Goal: Transaction & Acquisition: Purchase product/service

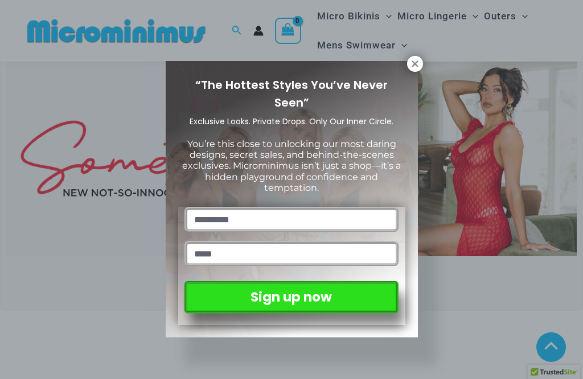
scroll to position [289, 0]
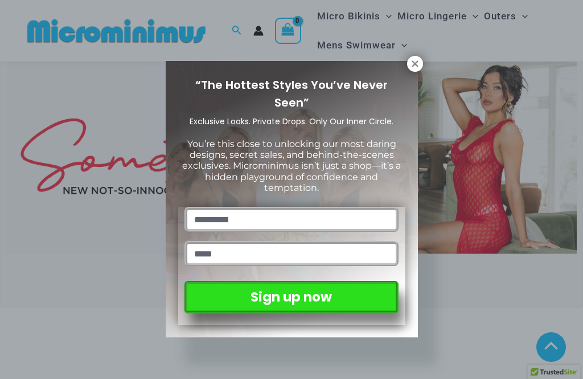
click at [416, 63] on icon at bounding box center [415, 63] width 6 height 6
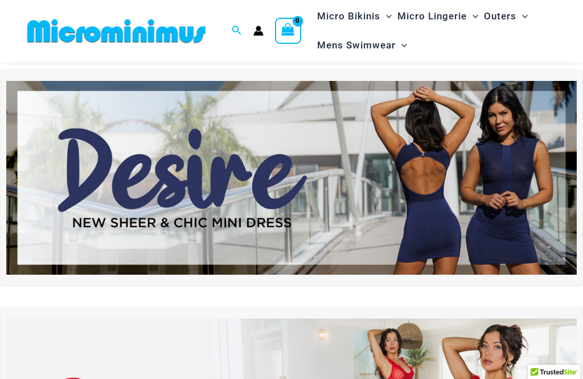
scroll to position [0, 0]
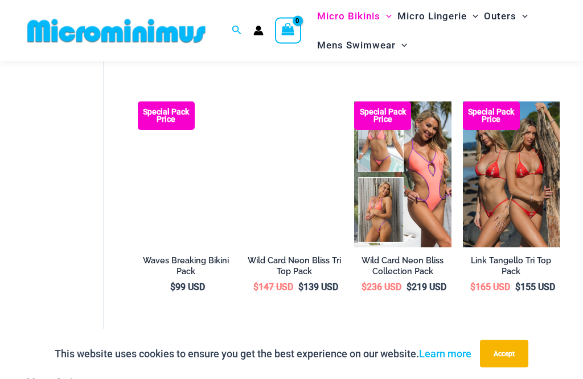
scroll to position [284, 0]
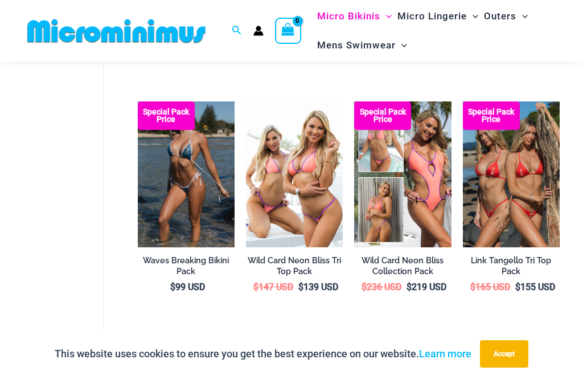
click at [463, 101] on img at bounding box center [463, 101] width 0 height 0
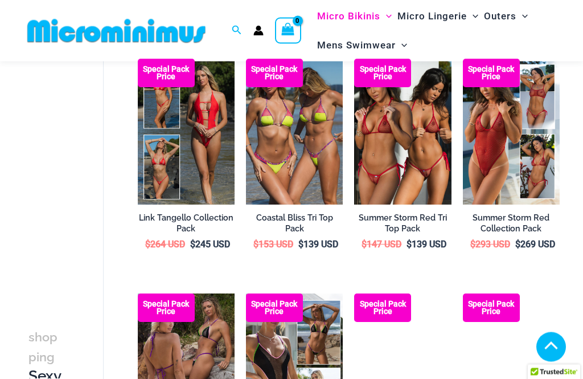
scroll to position [562, 0]
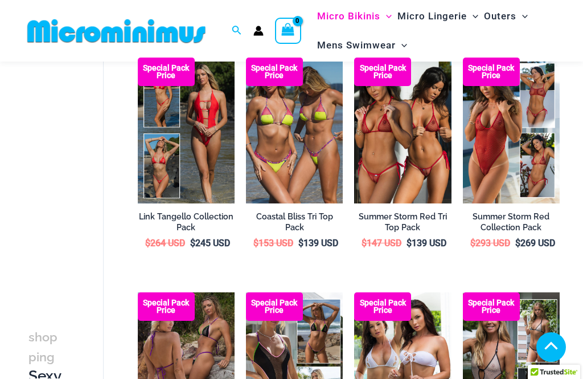
click at [354, 58] on img at bounding box center [354, 58] width 0 height 0
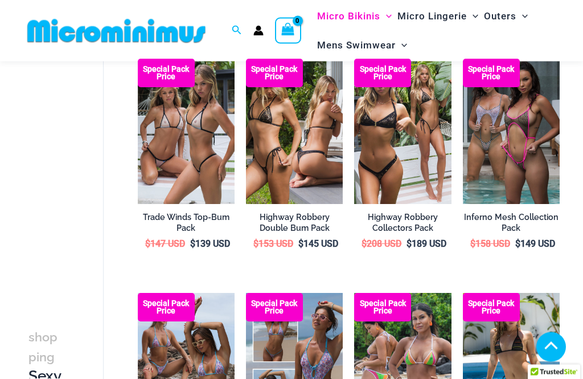
scroll to position [1030, 0]
click at [354, 59] on img at bounding box center [354, 59] width 0 height 0
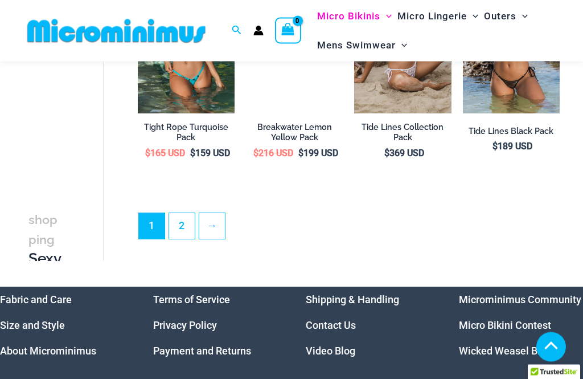
scroll to position [1823, 0]
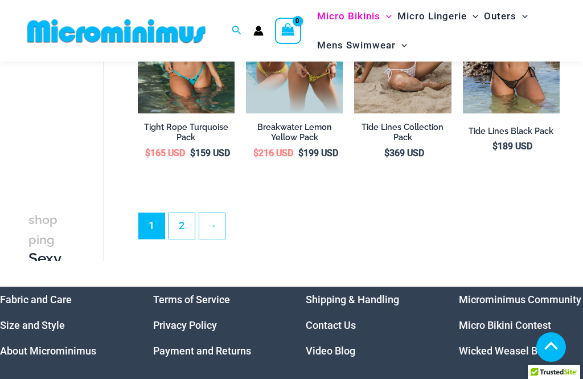
click at [178, 239] on link "2" at bounding box center [182, 226] width 26 height 26
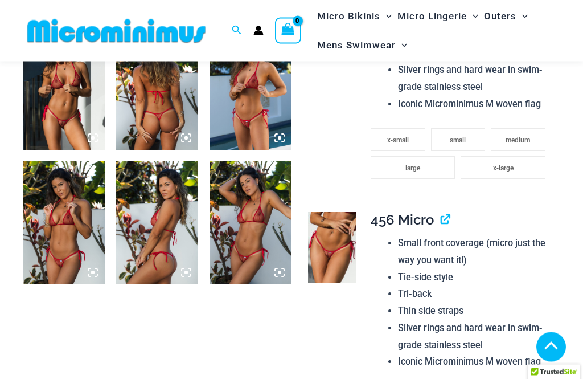
scroll to position [752, 0]
click at [336, 231] on img at bounding box center [332, 248] width 48 height 72
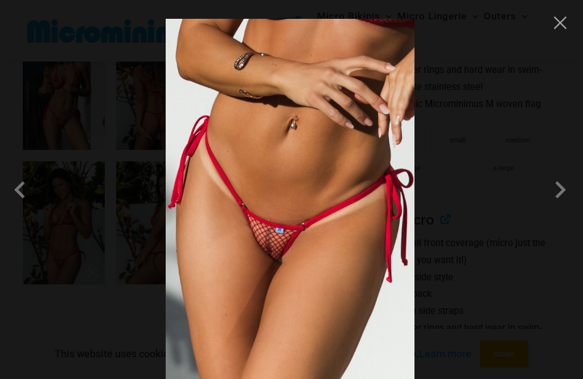
click at [563, 22] on button "Close" at bounding box center [560, 22] width 17 height 17
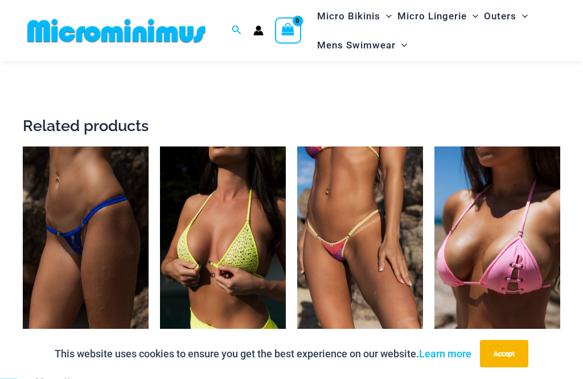
scroll to position [2107, 0]
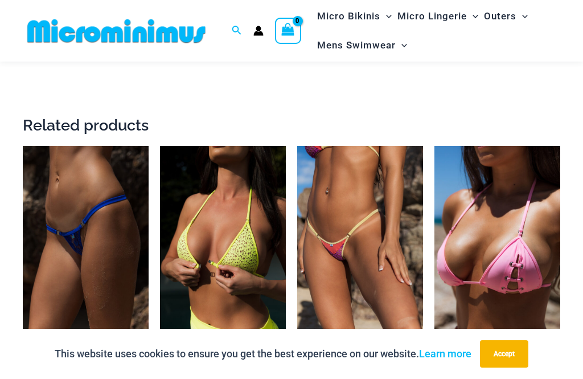
click at [23, 146] on img at bounding box center [23, 146] width 0 height 0
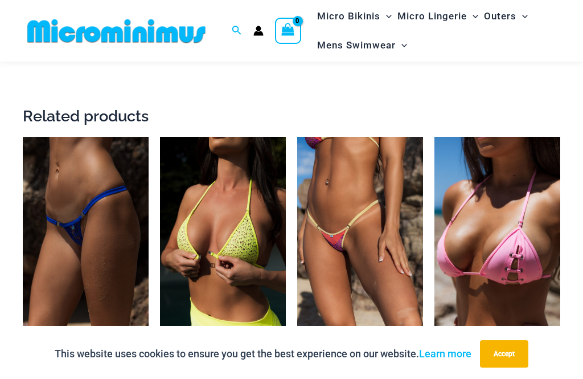
scroll to position [2110, 0]
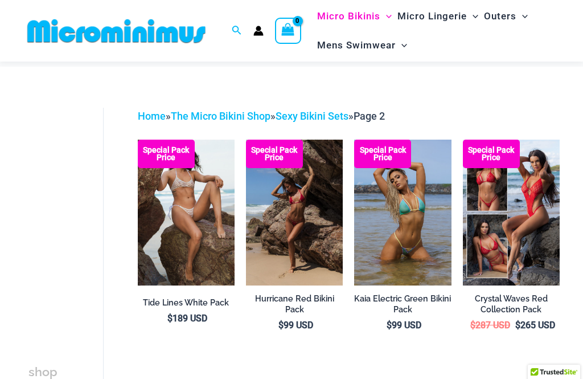
scroll to position [11, 0]
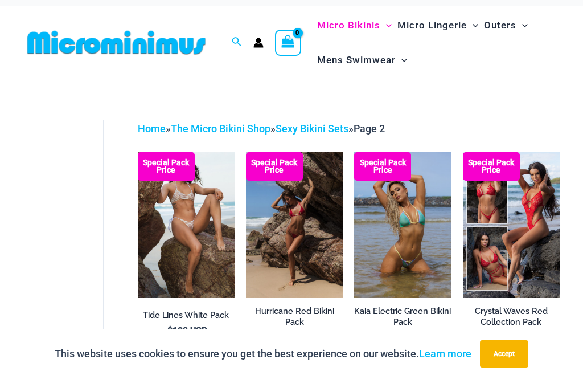
click at [138, 152] on img at bounding box center [138, 152] width 0 height 0
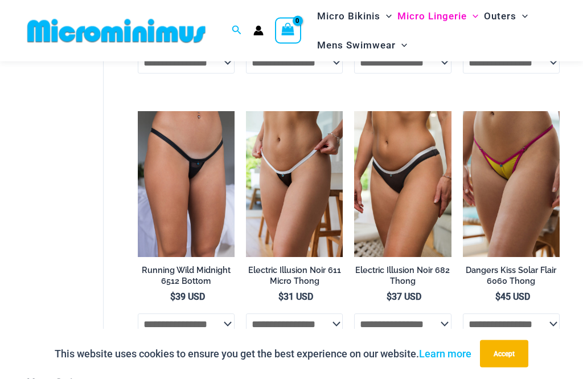
scroll to position [302, 0]
click at [138, 111] on img at bounding box center [138, 111] width 0 height 0
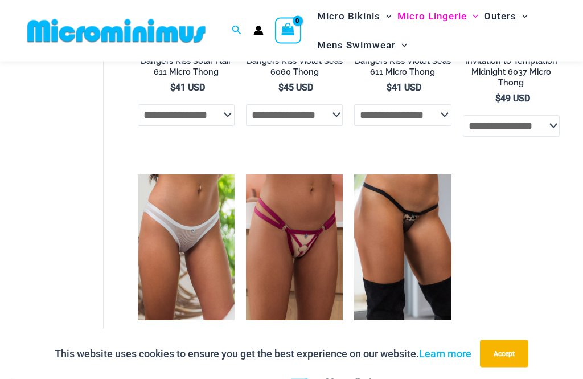
scroll to position [772, 0]
click at [246, 174] on img at bounding box center [246, 174] width 0 height 0
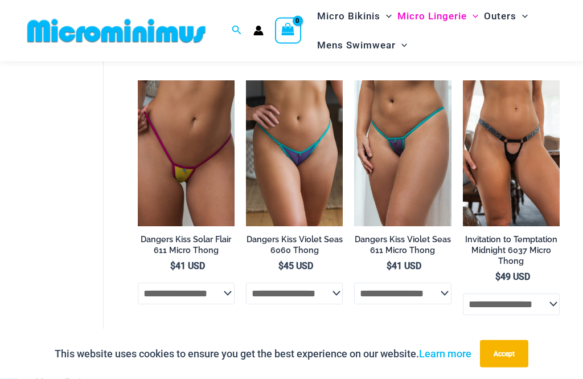
scroll to position [594, 0]
click at [354, 80] on img at bounding box center [354, 80] width 0 height 0
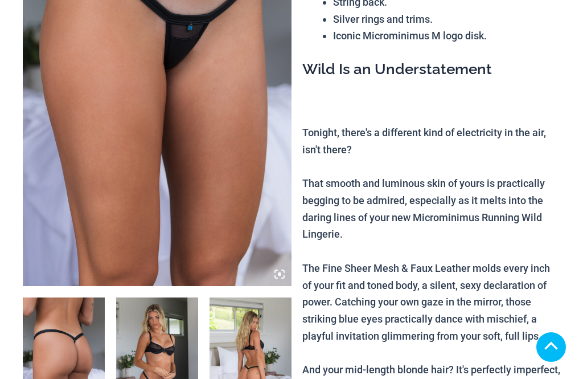
scroll to position [247, 0]
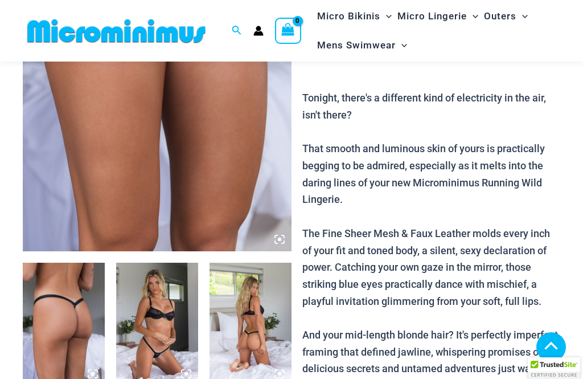
click at [156, 263] on img at bounding box center [157, 324] width 82 height 123
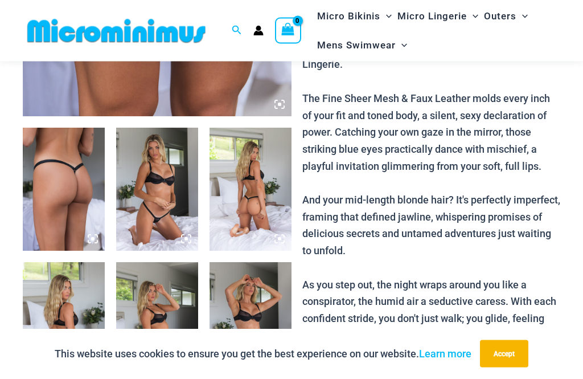
scroll to position [382, 0]
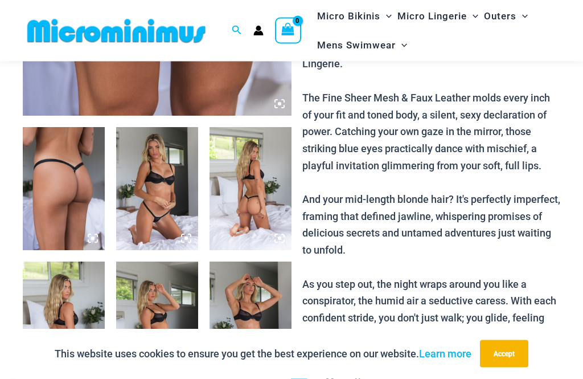
click at [152, 194] on img at bounding box center [157, 189] width 82 height 123
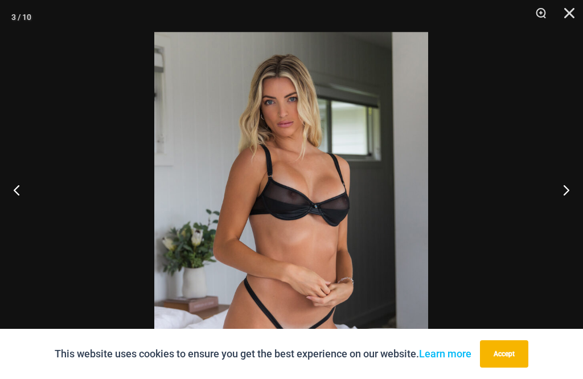
click at [571, 216] on button "Next" at bounding box center [562, 189] width 43 height 57
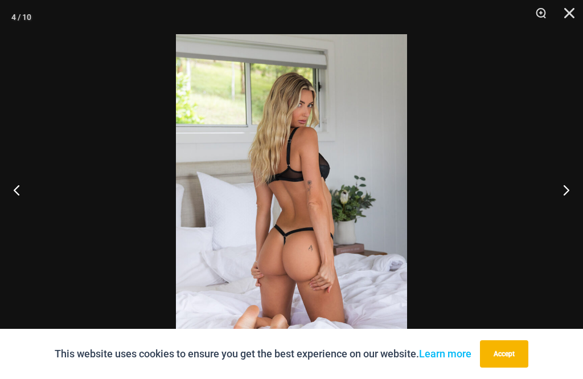
click at [566, 208] on button "Next" at bounding box center [562, 189] width 43 height 57
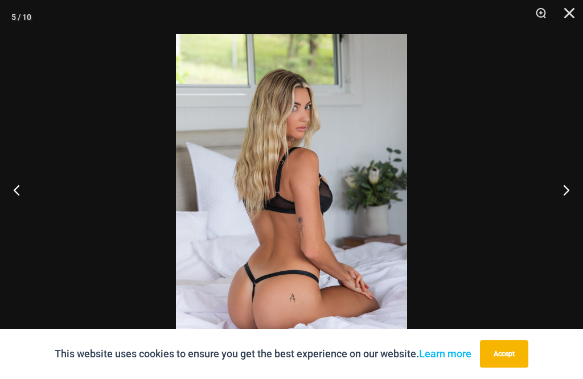
click at [563, 217] on button "Next" at bounding box center [562, 189] width 43 height 57
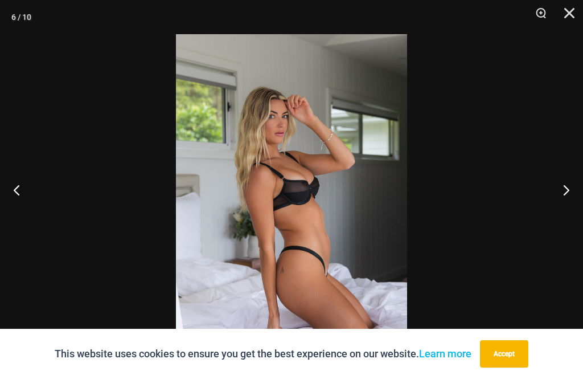
click at [571, 208] on button "Next" at bounding box center [562, 189] width 43 height 57
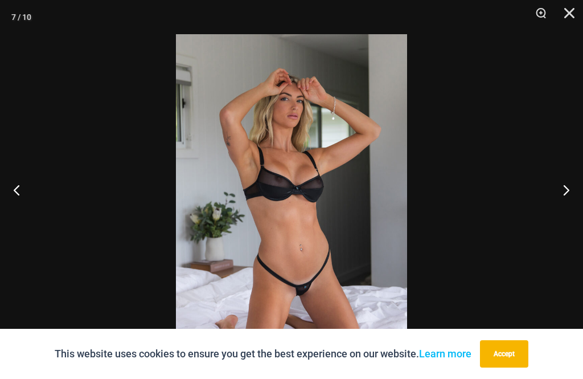
click at [574, 204] on button "Next" at bounding box center [562, 189] width 43 height 57
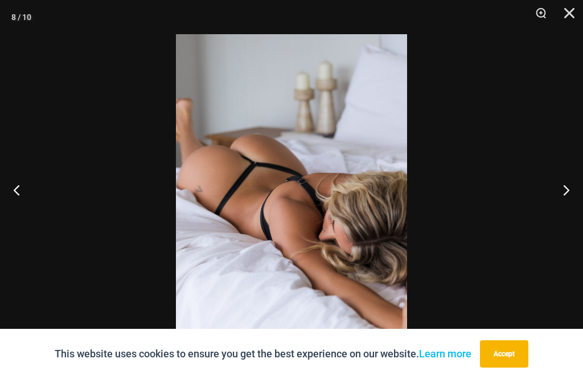
click at [571, 208] on button "Next" at bounding box center [562, 189] width 43 height 57
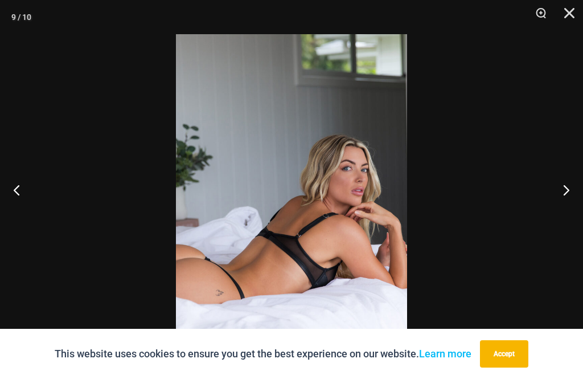
click at [570, 208] on button "Next" at bounding box center [562, 189] width 43 height 57
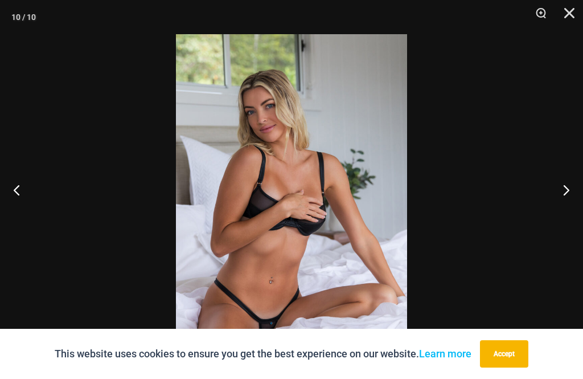
click at [580, 206] on button "Next" at bounding box center [562, 189] width 43 height 57
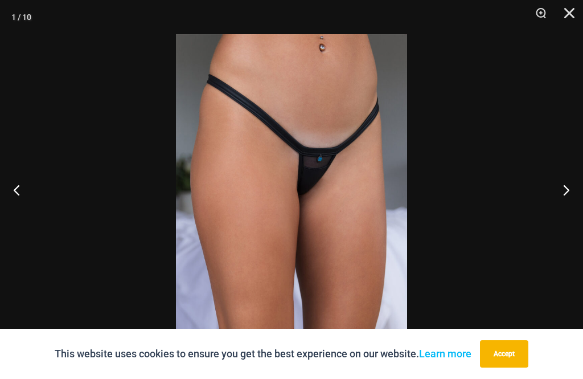
click at [580, 202] on button "Next" at bounding box center [562, 189] width 43 height 57
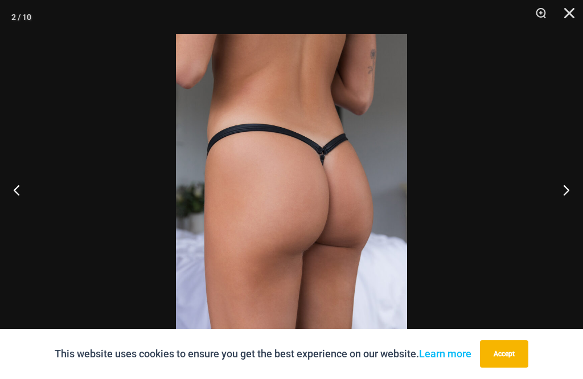
click at [574, 18] on button "Close" at bounding box center [565, 17] width 28 height 34
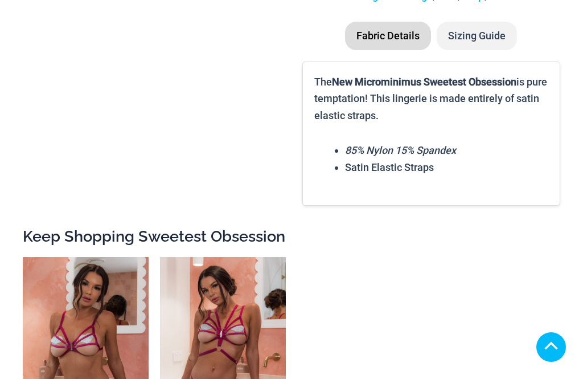
scroll to position [640, 0]
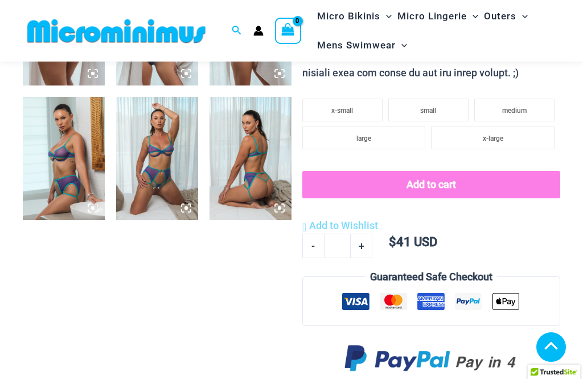
scroll to position [456, 0]
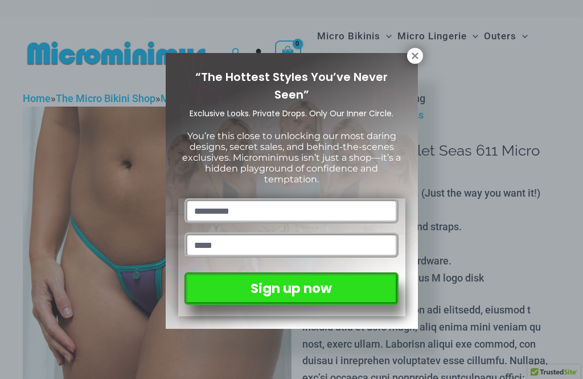
click at [414, 52] on icon at bounding box center [415, 56] width 10 height 10
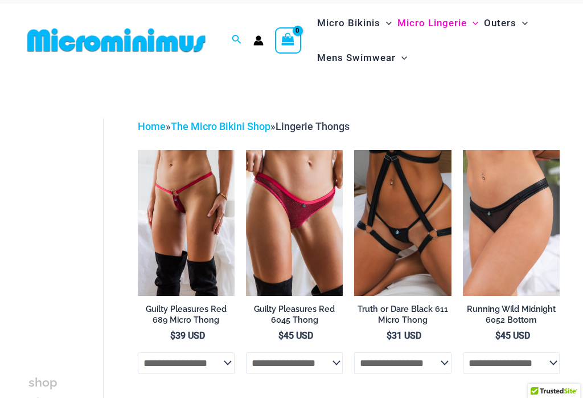
scroll to position [2, 0]
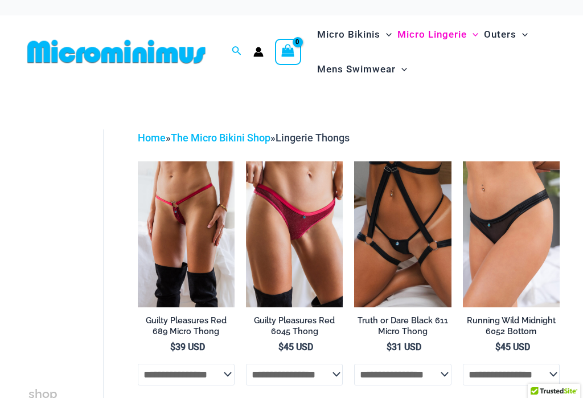
click at [138, 161] on img at bounding box center [138, 161] width 0 height 0
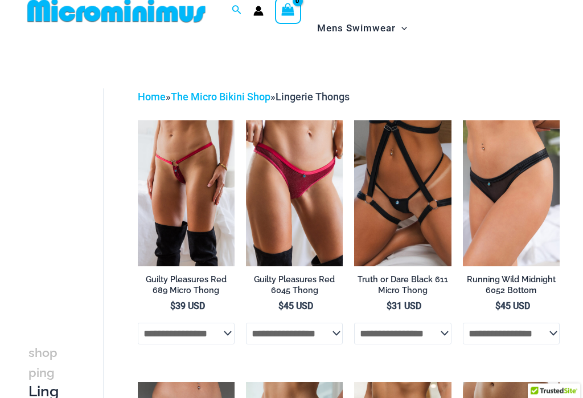
scroll to position [0, 0]
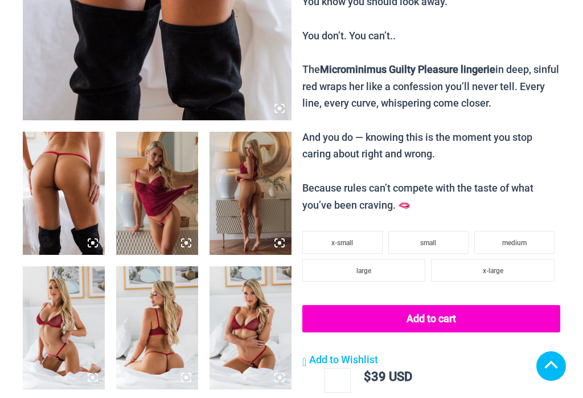
click at [62, 208] on img at bounding box center [64, 193] width 82 height 123
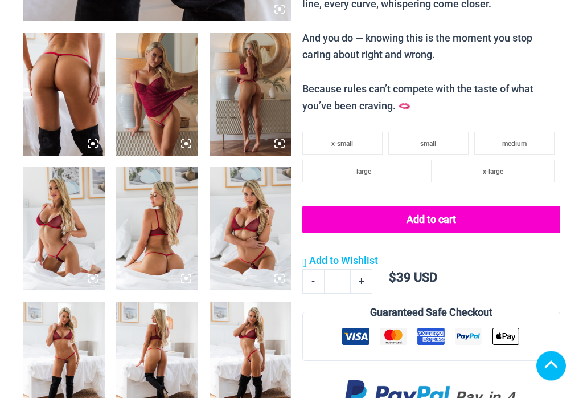
scroll to position [489, 0]
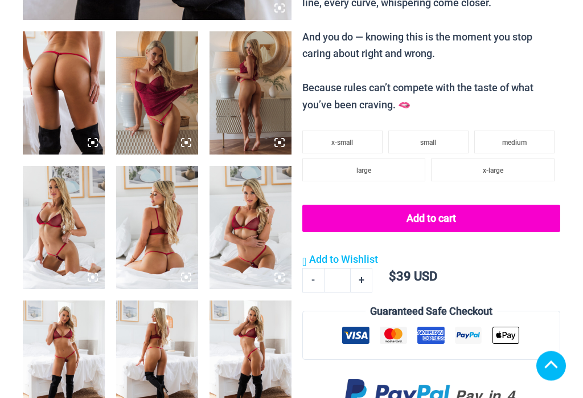
click at [162, 92] on img at bounding box center [157, 93] width 82 height 123
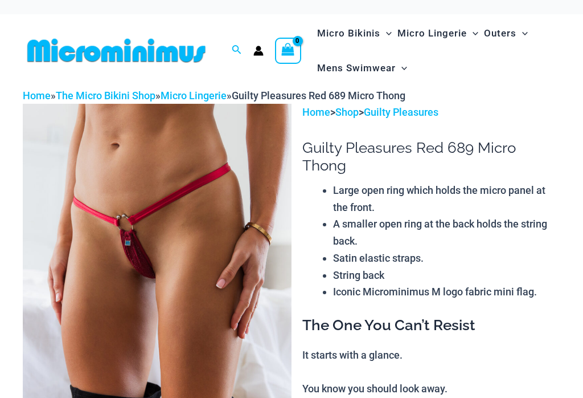
scroll to position [0, 0]
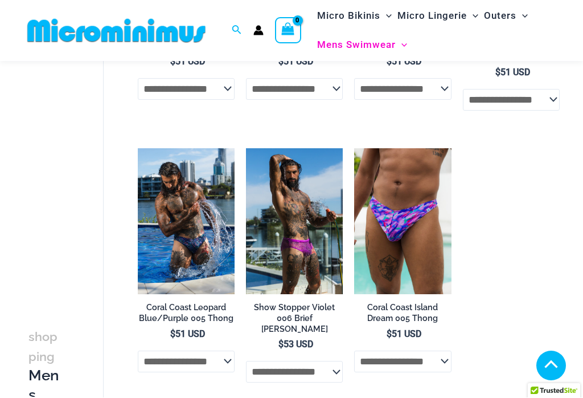
scroll to position [280, 0]
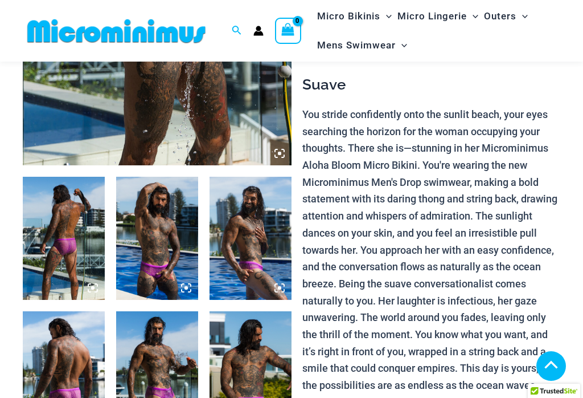
scroll to position [341, 0]
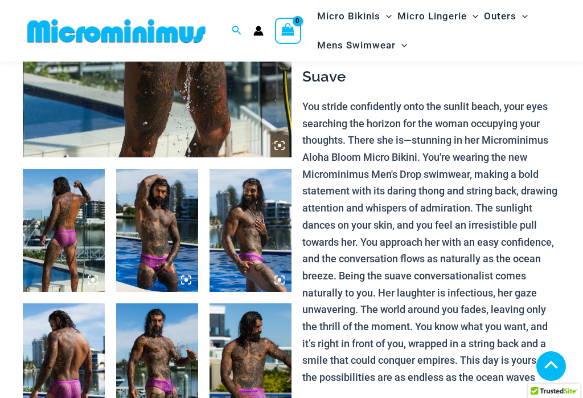
click at [155, 220] on img at bounding box center [157, 230] width 82 height 123
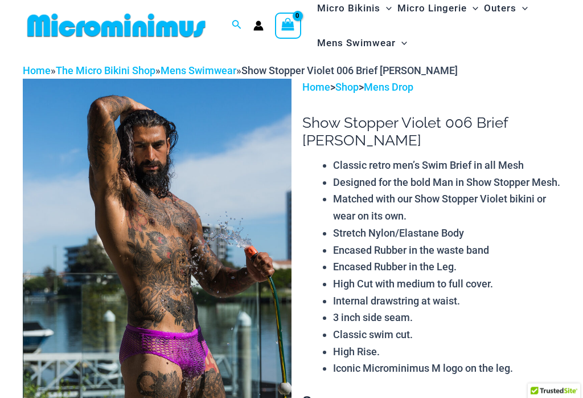
scroll to position [0, 0]
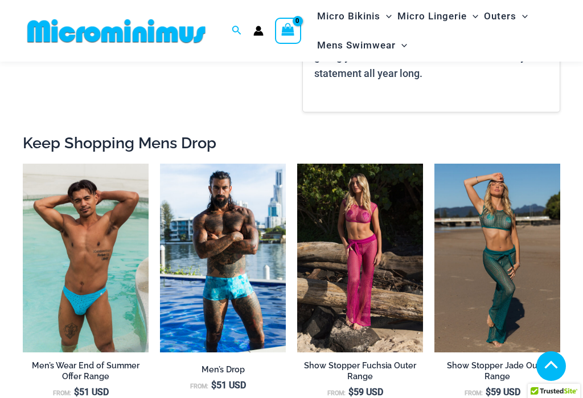
scroll to position [1248, 0]
